Goal: Task Accomplishment & Management: Manage account settings

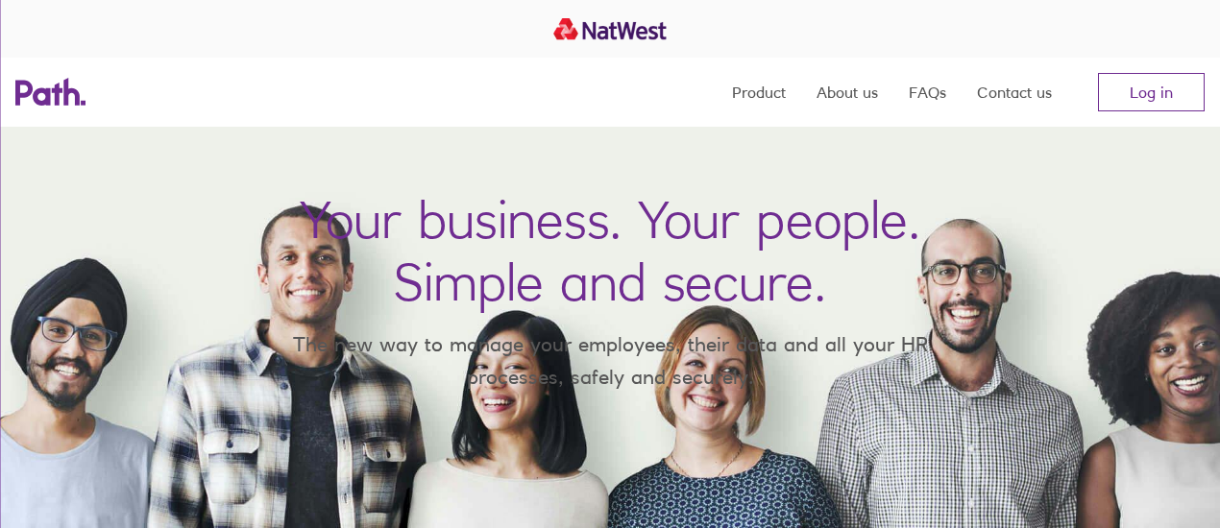
click at [1130, 64] on nav "Product About us FAQs Contact us Log in" at bounding box center [968, 92] width 472 height 69
click at [1131, 91] on link "Log in" at bounding box center [1151, 92] width 107 height 38
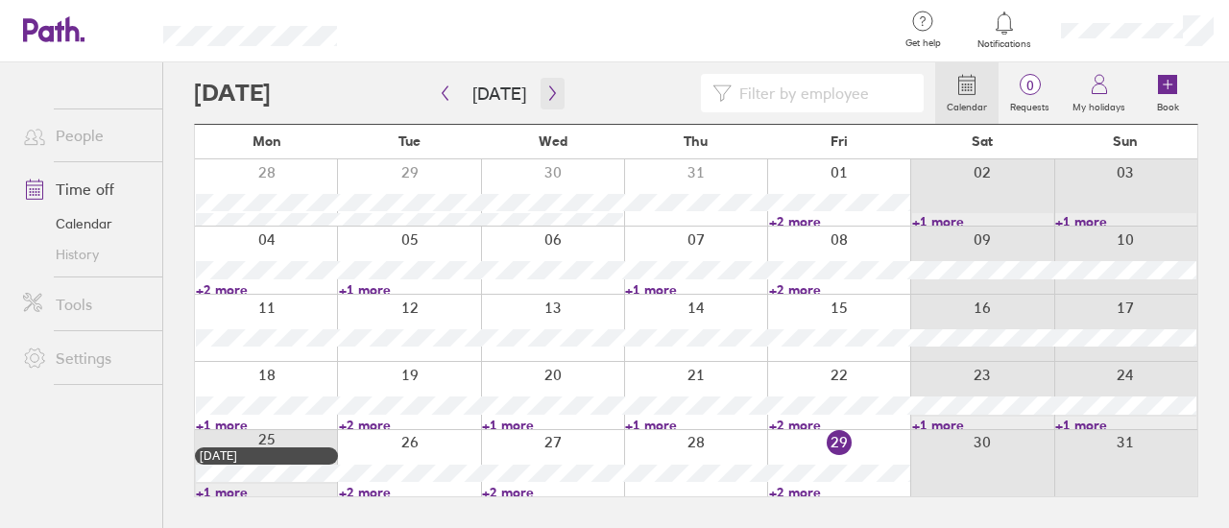
click at [552, 95] on icon "button" at bounding box center [552, 92] width 14 height 15
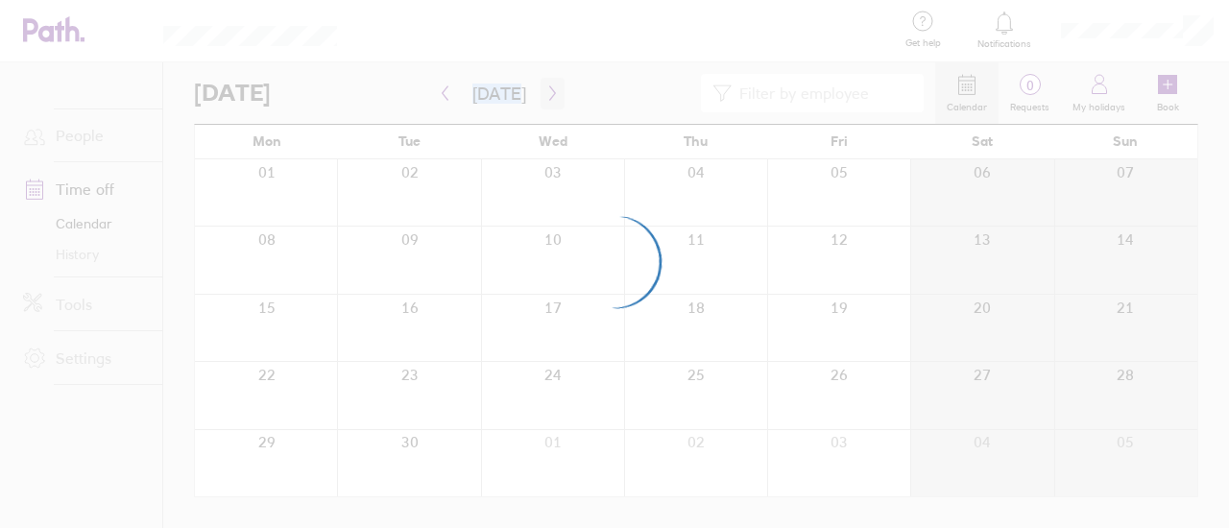
click at [552, 95] on div at bounding box center [614, 264] width 1229 height 528
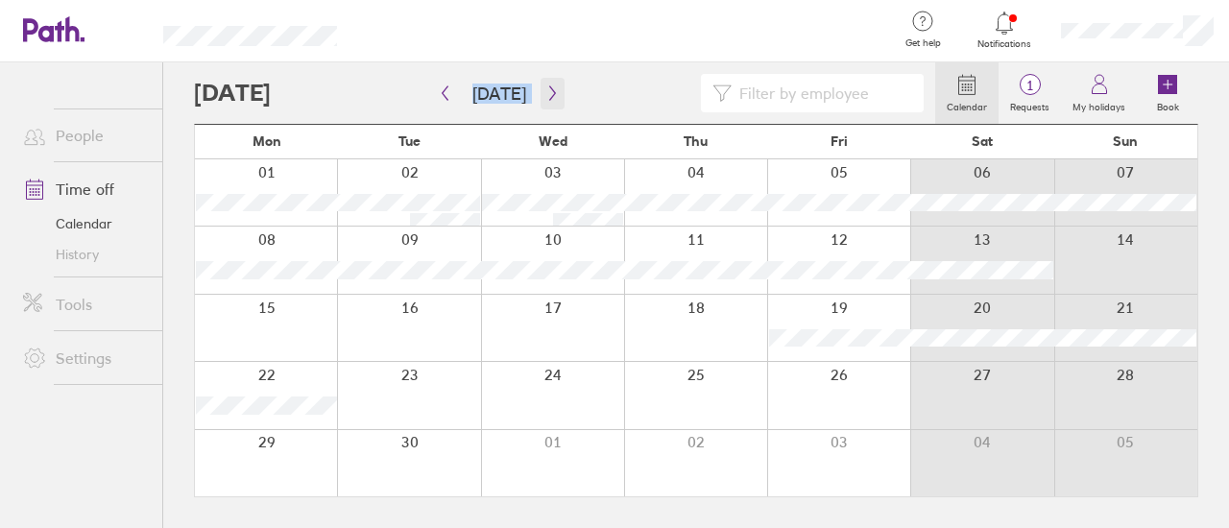
click at [549, 90] on icon "button" at bounding box center [552, 93] width 6 height 14
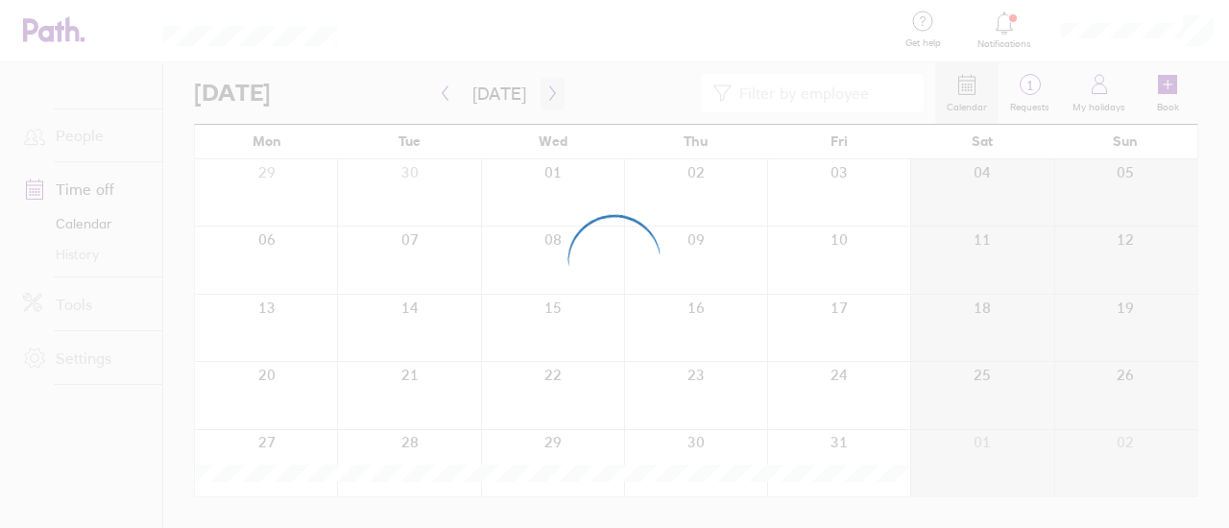
click at [547, 90] on div at bounding box center [614, 264] width 1229 height 528
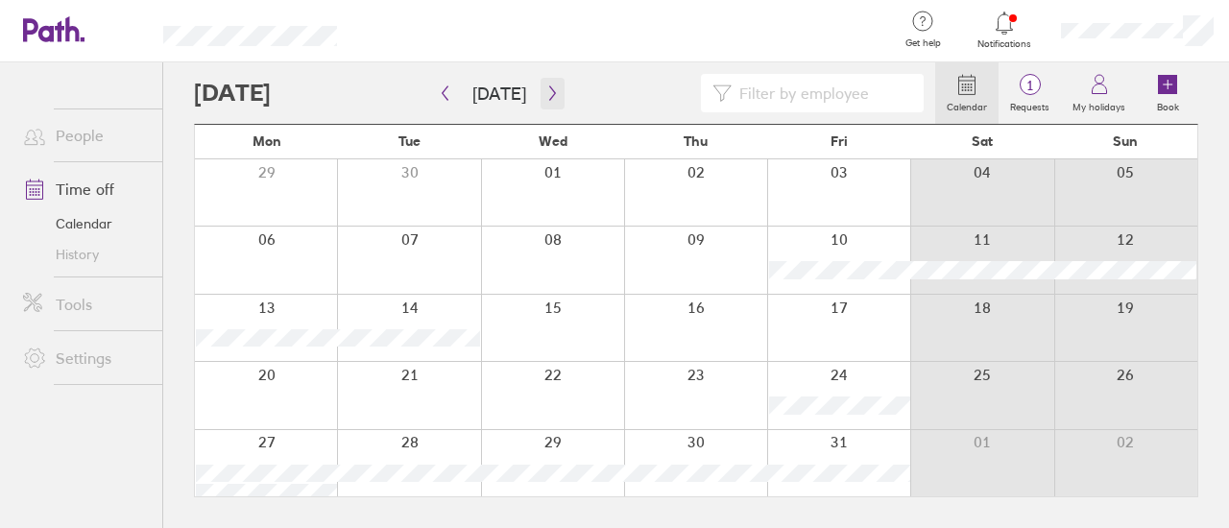
click at [545, 99] on icon "button" at bounding box center [552, 92] width 14 height 15
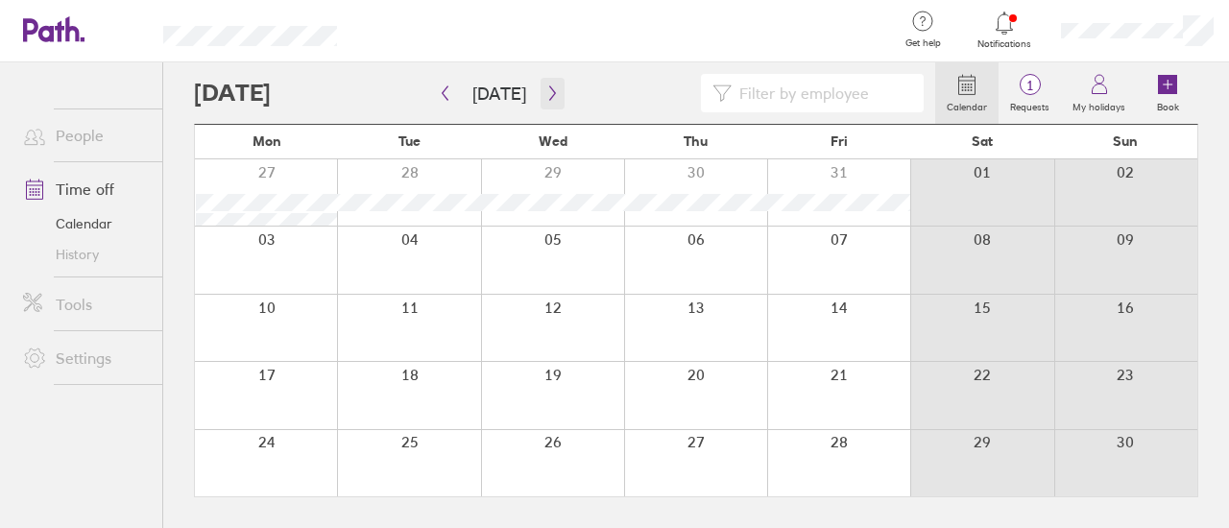
click at [549, 96] on icon "button" at bounding box center [552, 93] width 6 height 14
